Goal: Navigation & Orientation: Find specific page/section

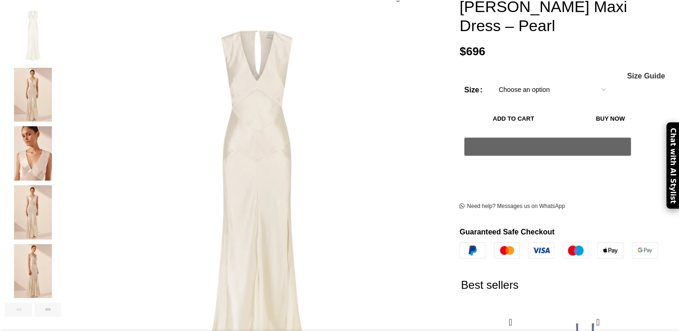
scroll to position [182, 0]
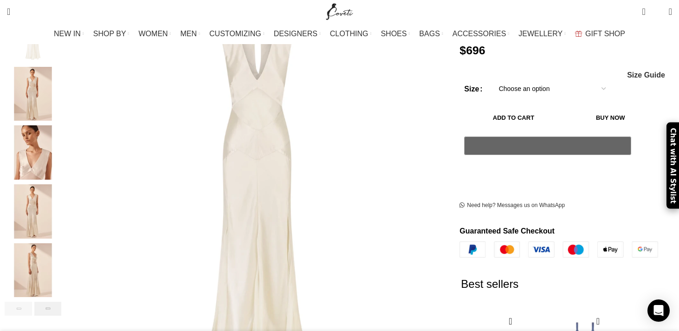
click at [62, 302] on div "Next slide" at bounding box center [47, 309] width 27 height 14
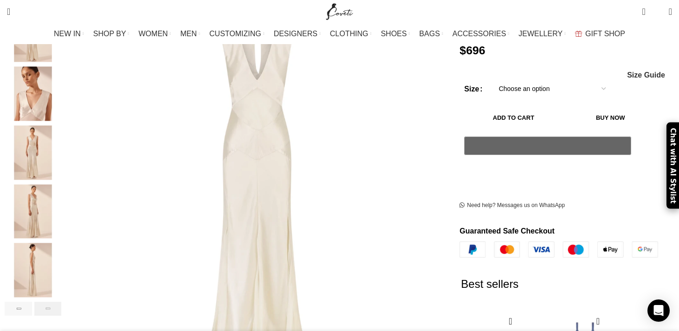
click at [62, 302] on div "Next slide" at bounding box center [47, 309] width 27 height 14
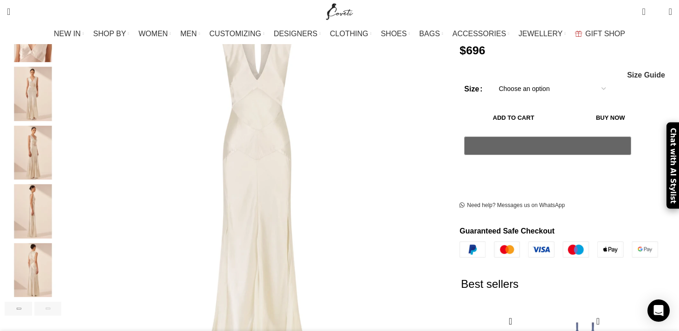
click at [61, 249] on img "7 / 7" at bounding box center [33, 270] width 57 height 54
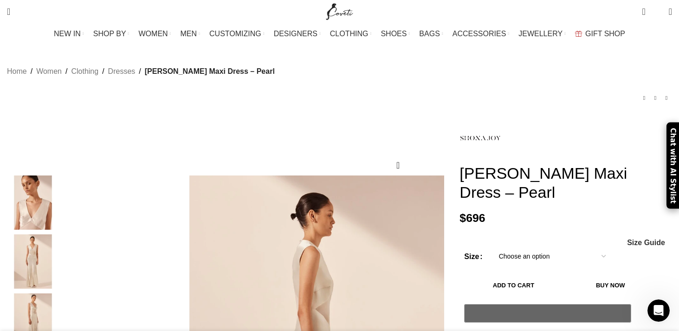
scroll to position [18, 0]
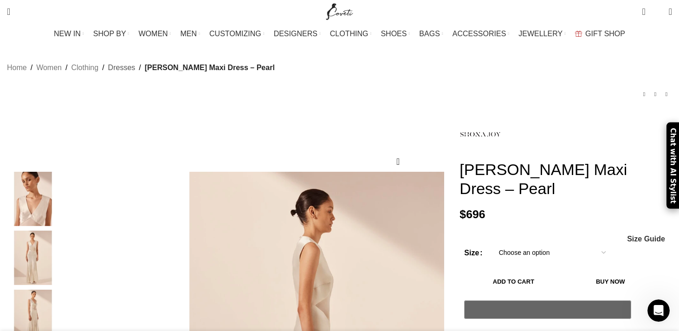
click at [136, 62] on link "Dresses" at bounding box center [121, 68] width 27 height 12
